Goal: Task Accomplishment & Management: Manage account settings

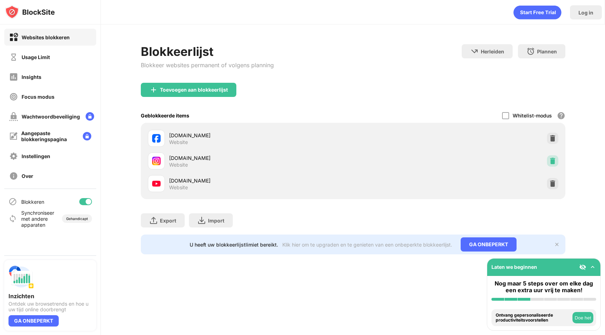
click at [554, 161] on img at bounding box center [552, 160] width 7 height 7
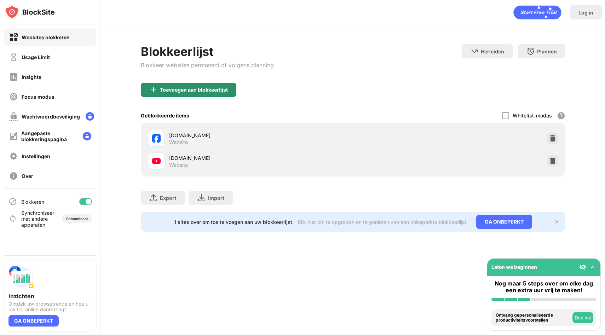
click at [220, 86] on div "Toevoegen aan blokkeerlijst" at bounding box center [188, 90] width 95 height 14
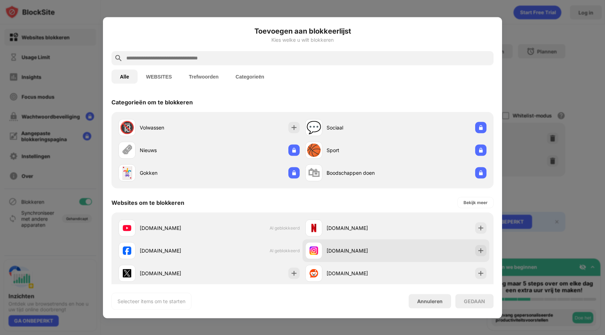
click at [402, 246] on div "[DOMAIN_NAME]" at bounding box center [395, 250] width 187 height 23
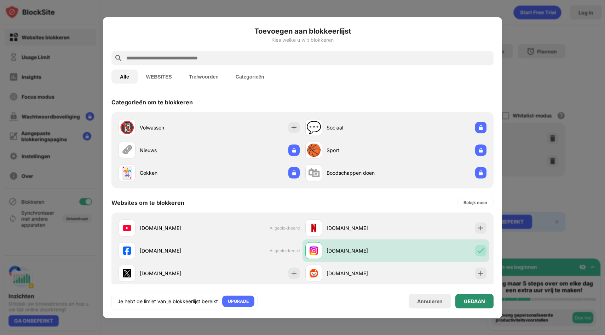
click at [467, 297] on div "GEDAAN" at bounding box center [474, 301] width 38 height 14
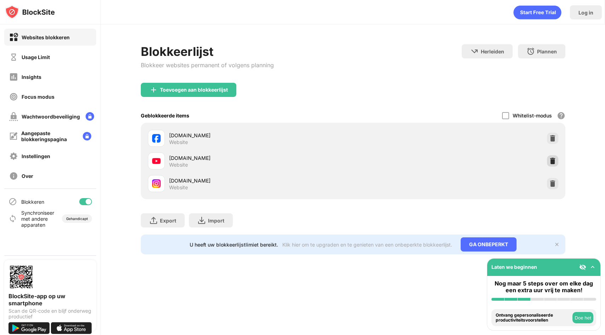
click at [552, 162] on img at bounding box center [552, 160] width 7 height 7
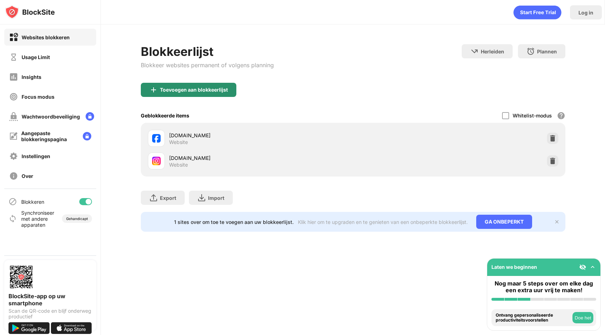
click at [210, 83] on div "Toevoegen aan blokkeerlijst" at bounding box center [188, 90] width 95 height 14
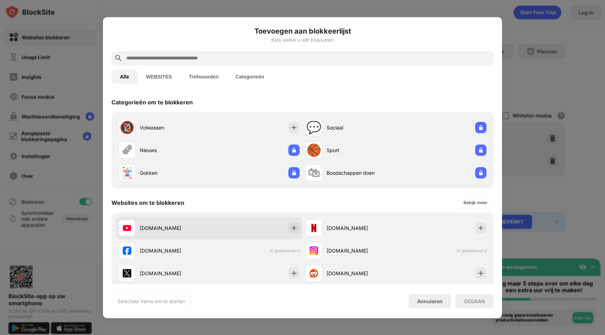
click at [225, 225] on div "[DOMAIN_NAME]" at bounding box center [209, 227] width 187 height 23
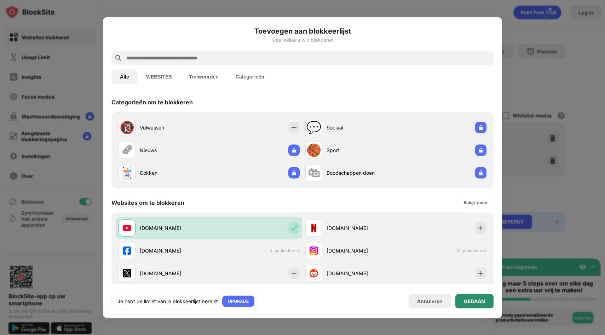
click at [458, 300] on div "GEDAAN" at bounding box center [474, 301] width 38 height 14
